Goal: Communication & Community: Answer question/provide support

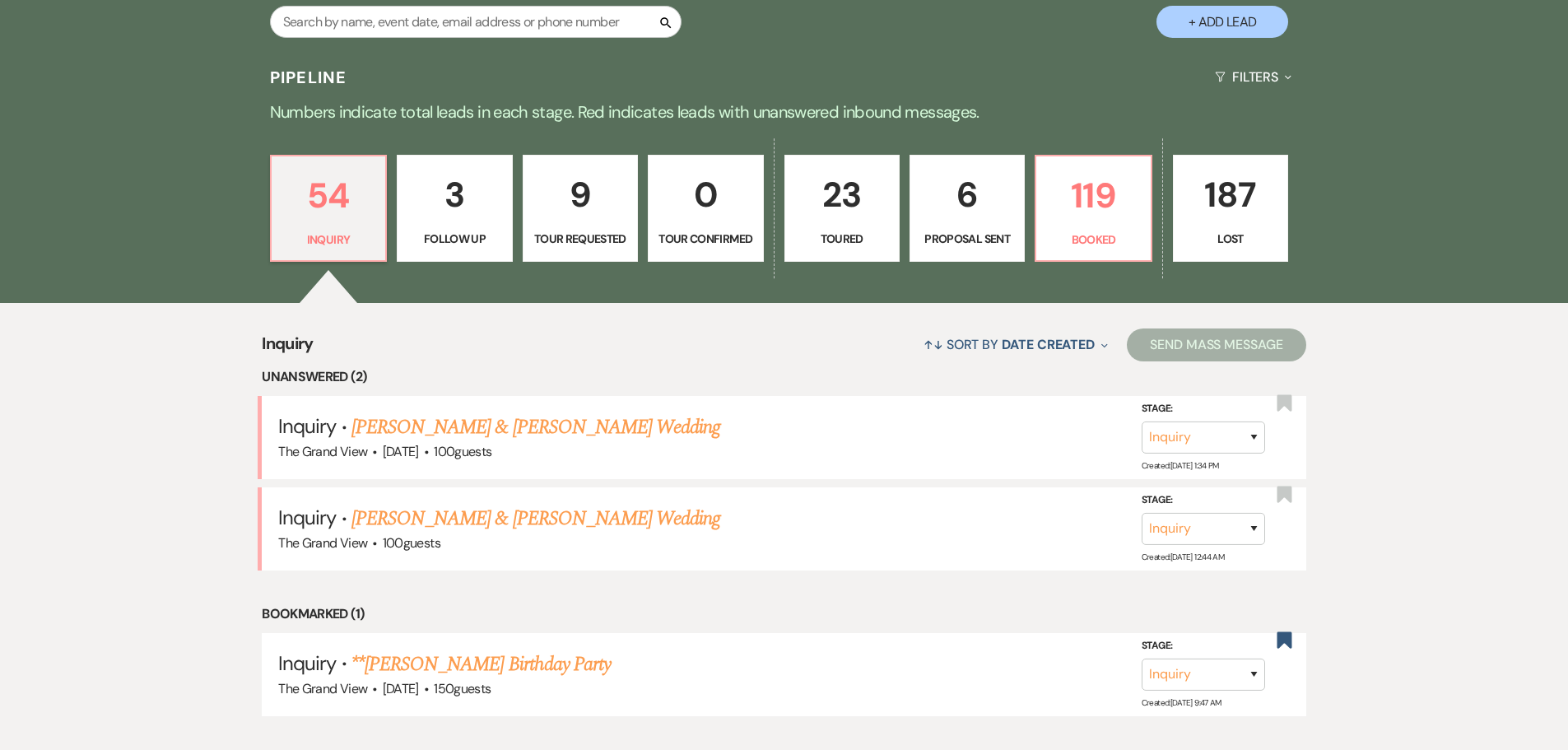
scroll to position [1153, 0]
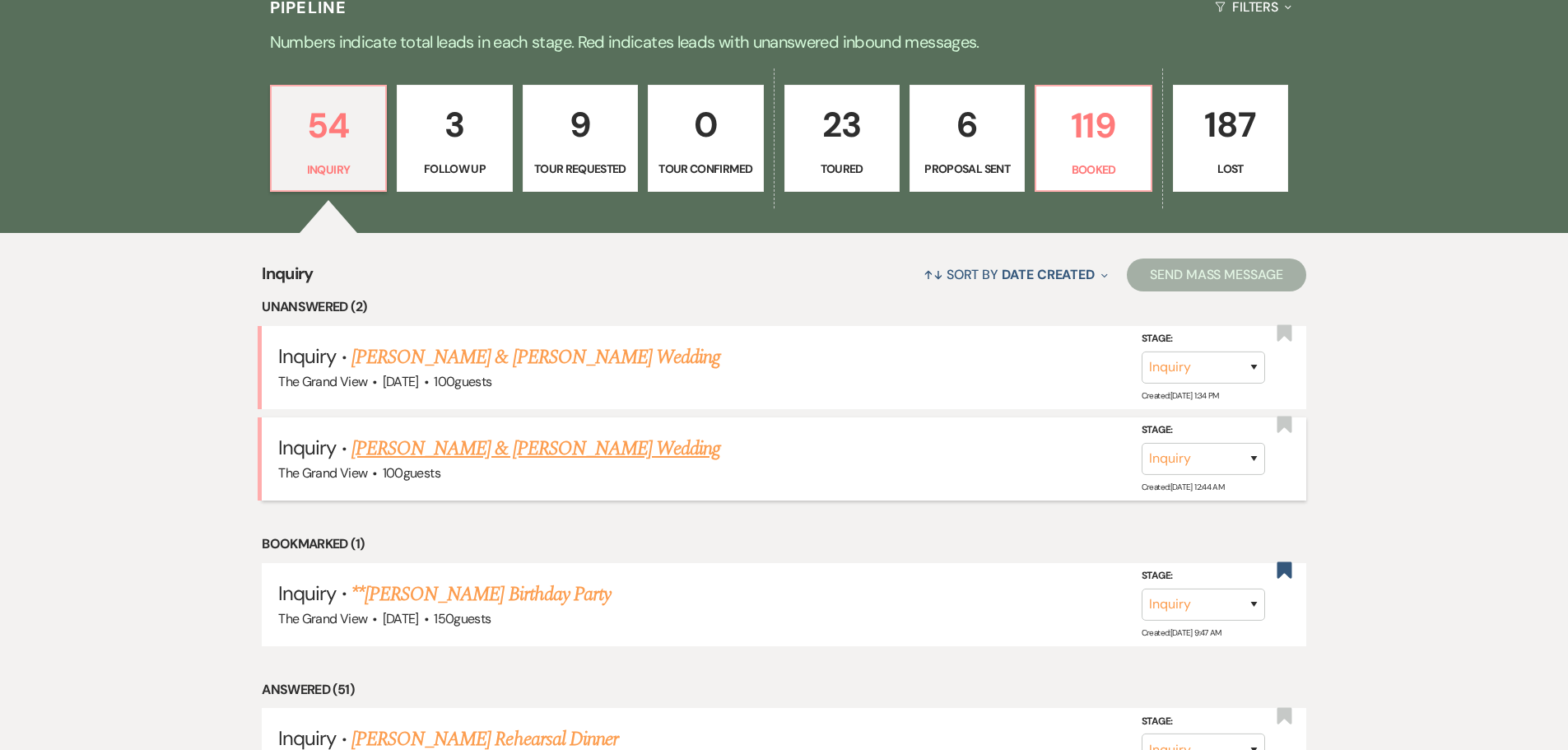
click at [499, 438] on link "[PERSON_NAME] & [PERSON_NAME] Wedding" at bounding box center [535, 448] width 369 height 29
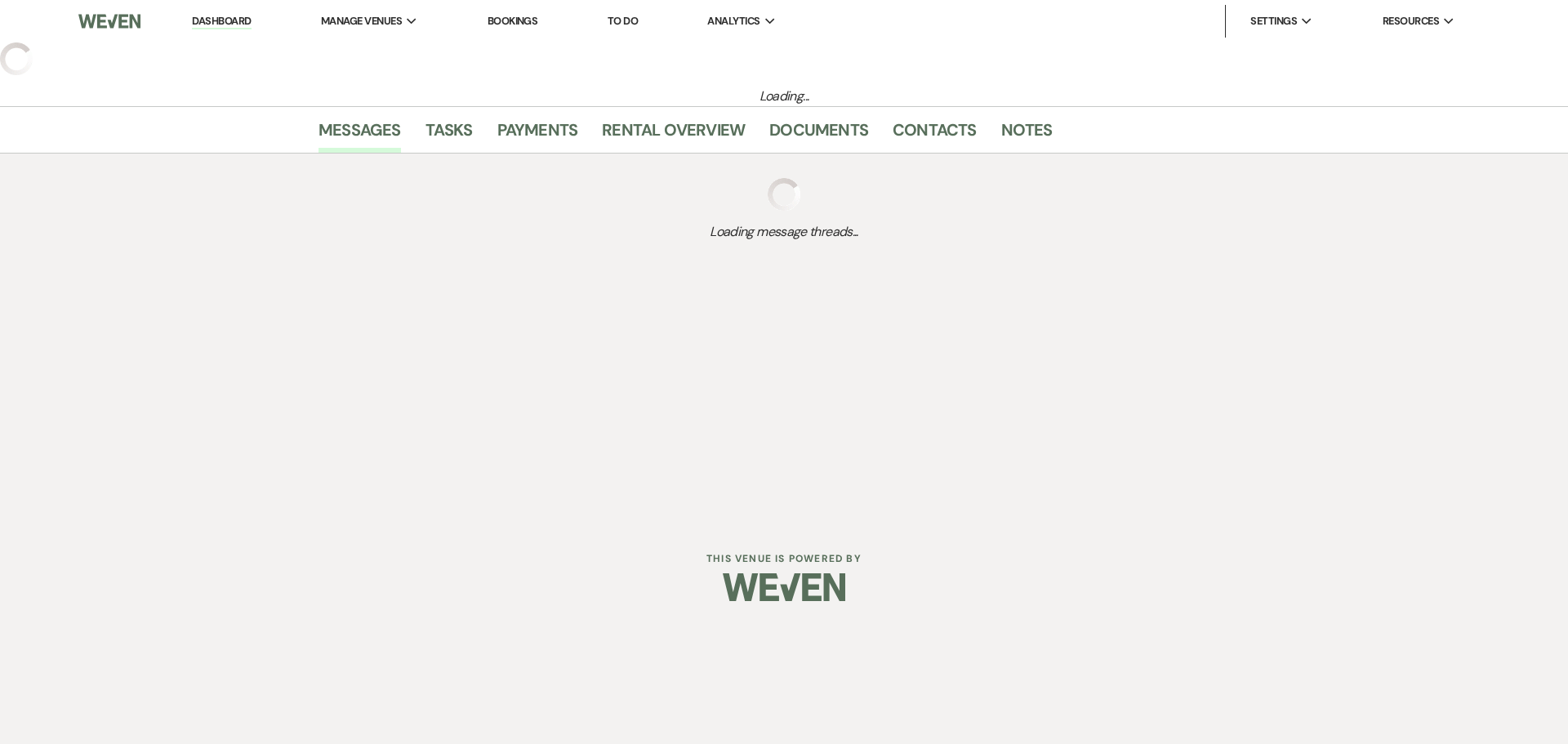
select select "5"
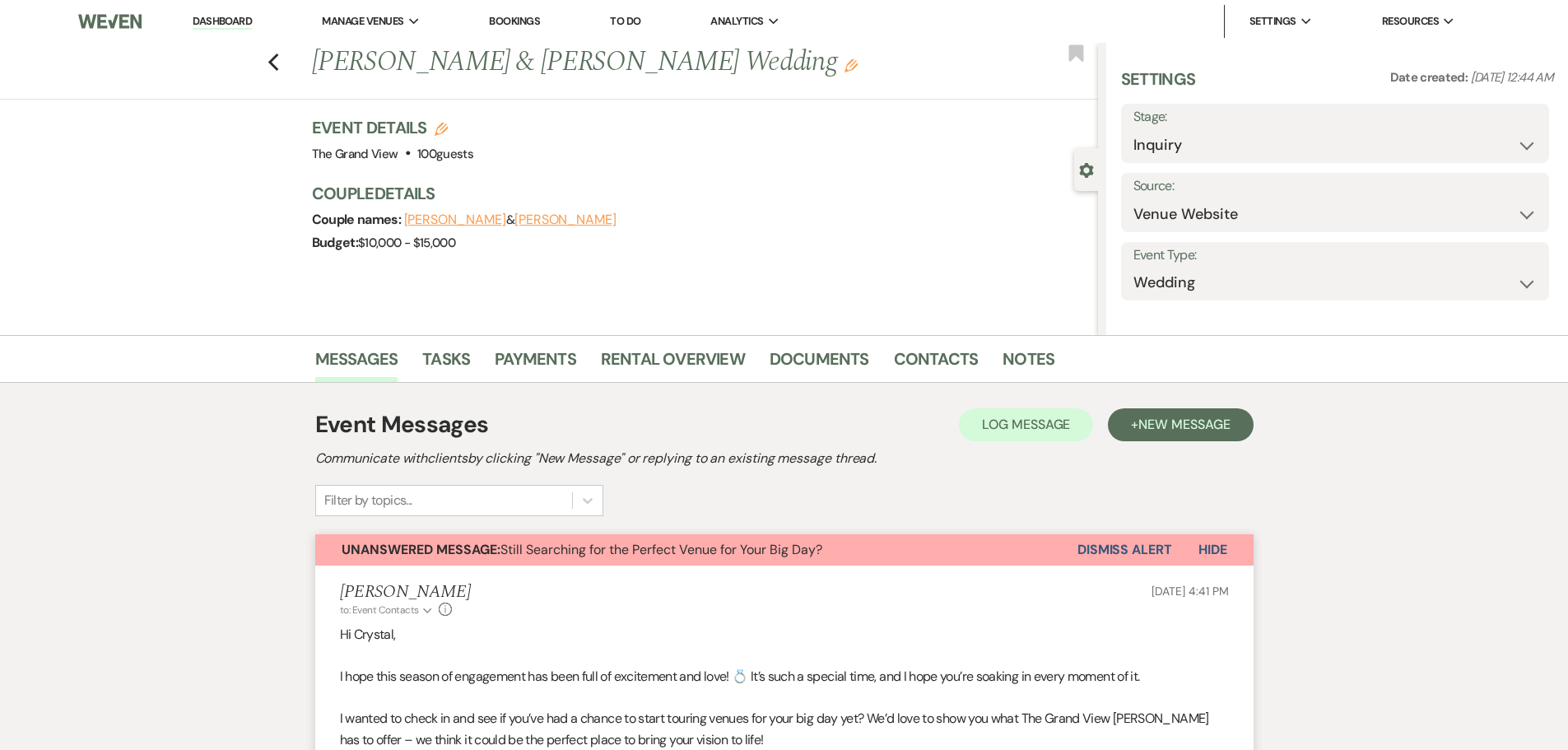
scroll to position [494, 0]
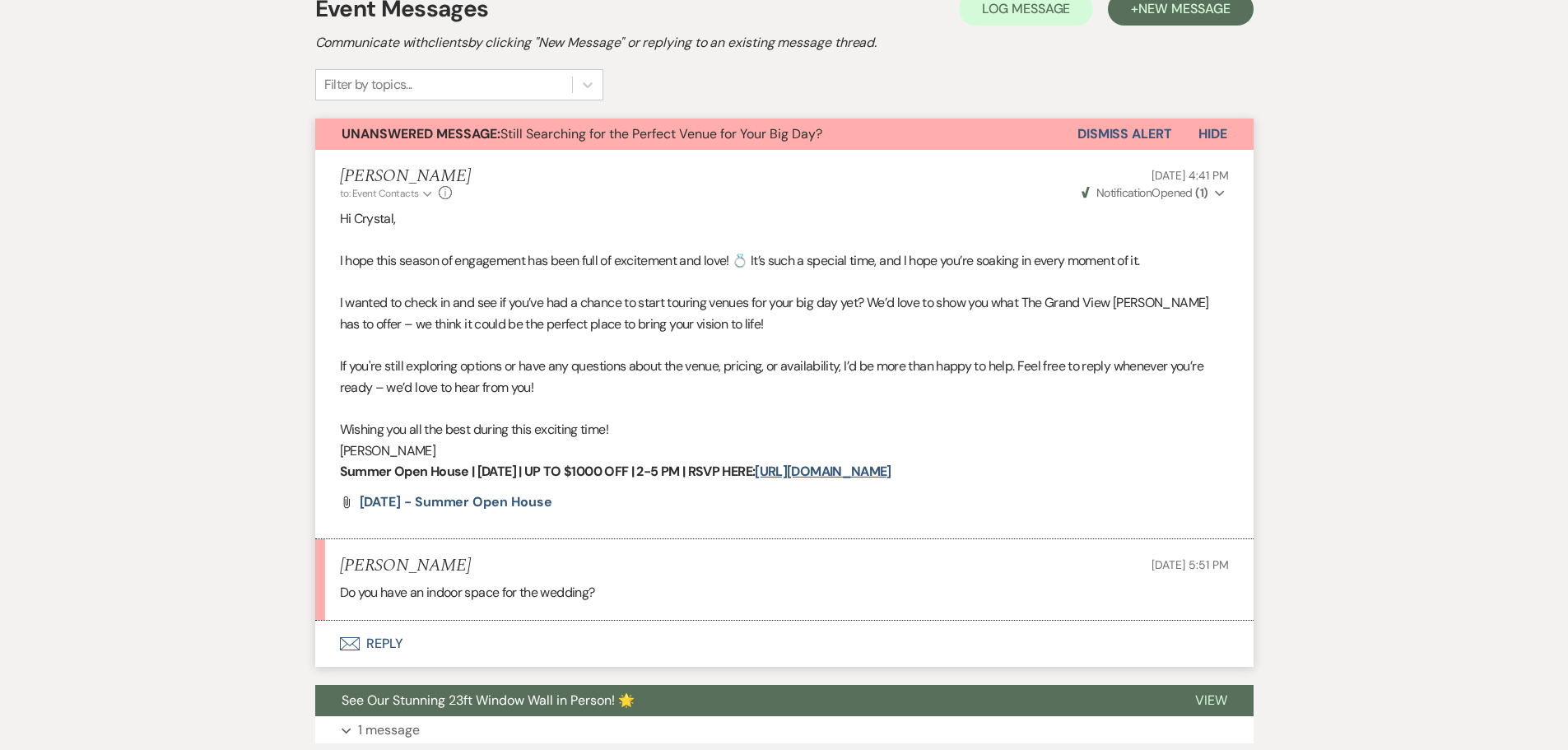
click at [387, 652] on button "Envelope Reply" at bounding box center [784, 644] width 938 height 46
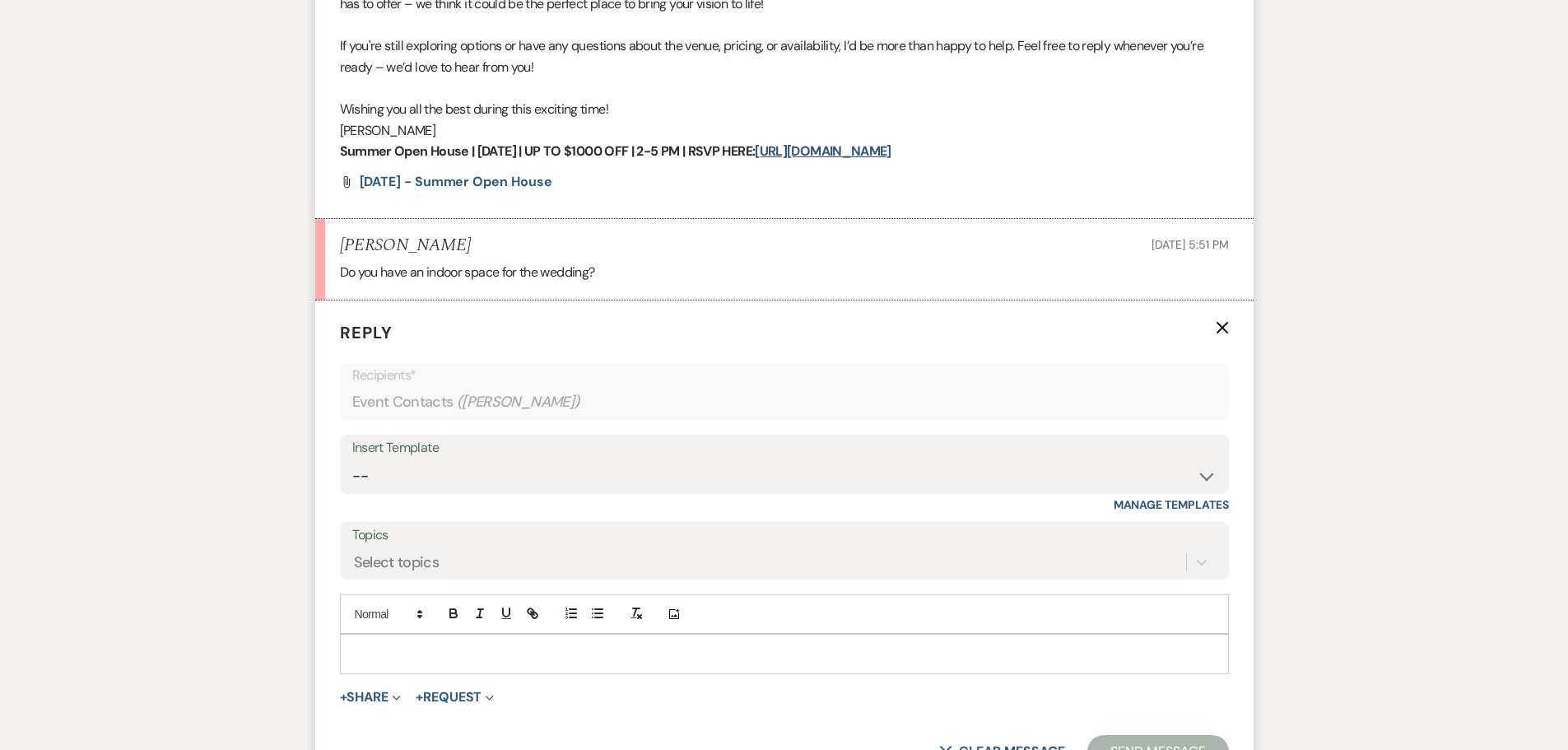
scroll to position [910, 0]
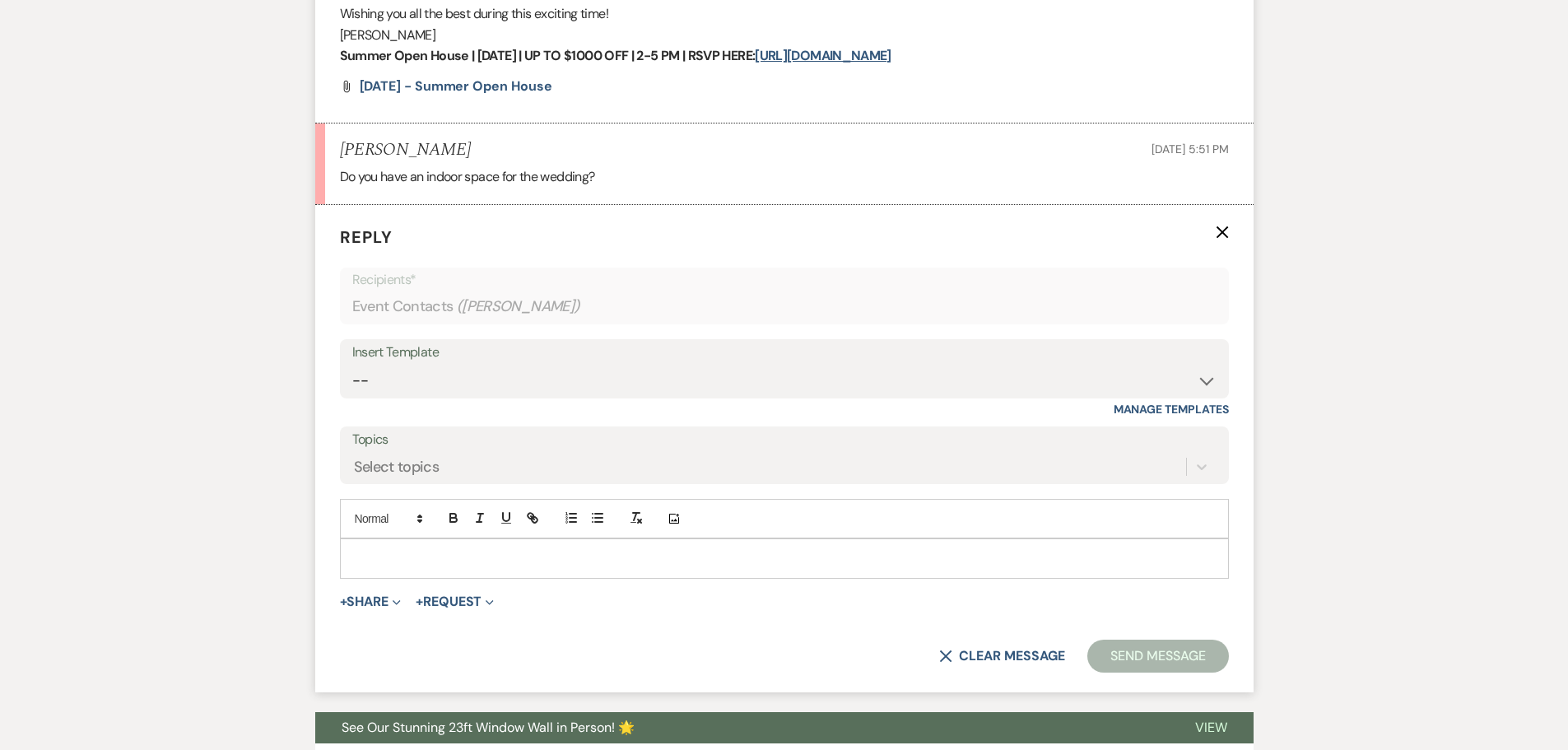
click at [407, 560] on p at bounding box center [784, 558] width 863 height 18
